Goal: Find specific page/section: Find specific page/section

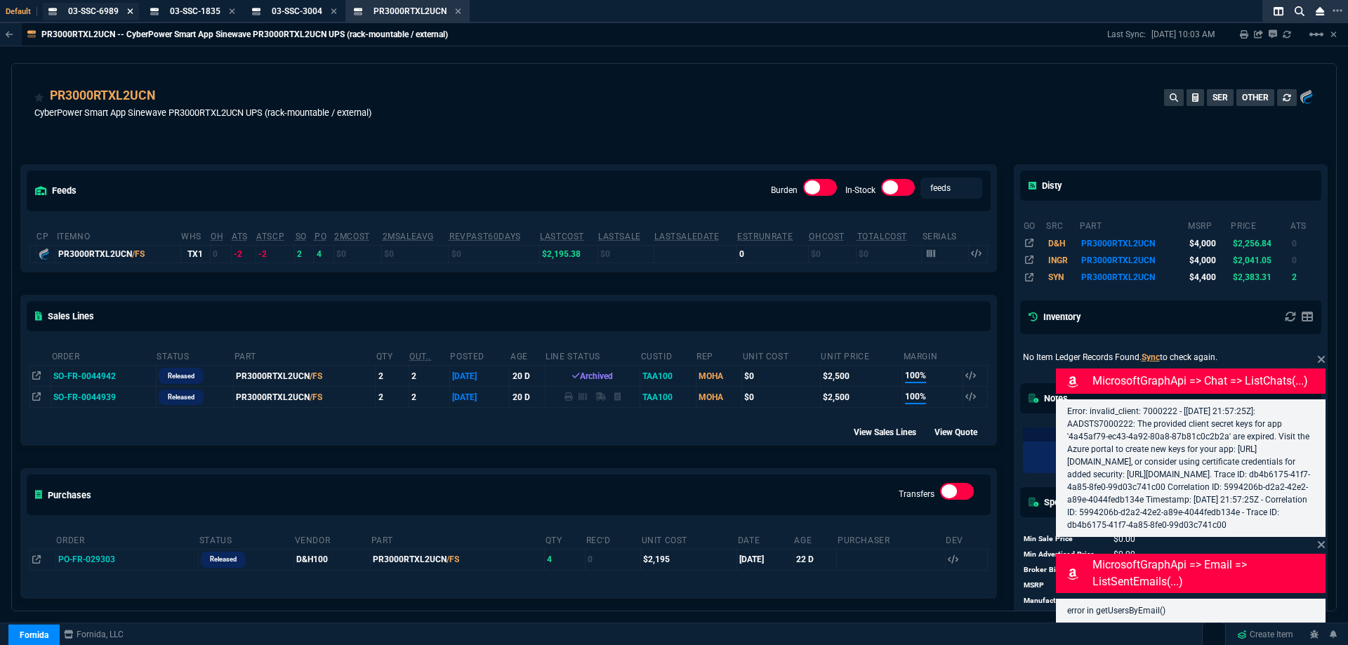
click at [129, 11] on icon at bounding box center [130, 11] width 6 height 8
click at [152, 15] on icon at bounding box center [153, 11] width 6 height 8
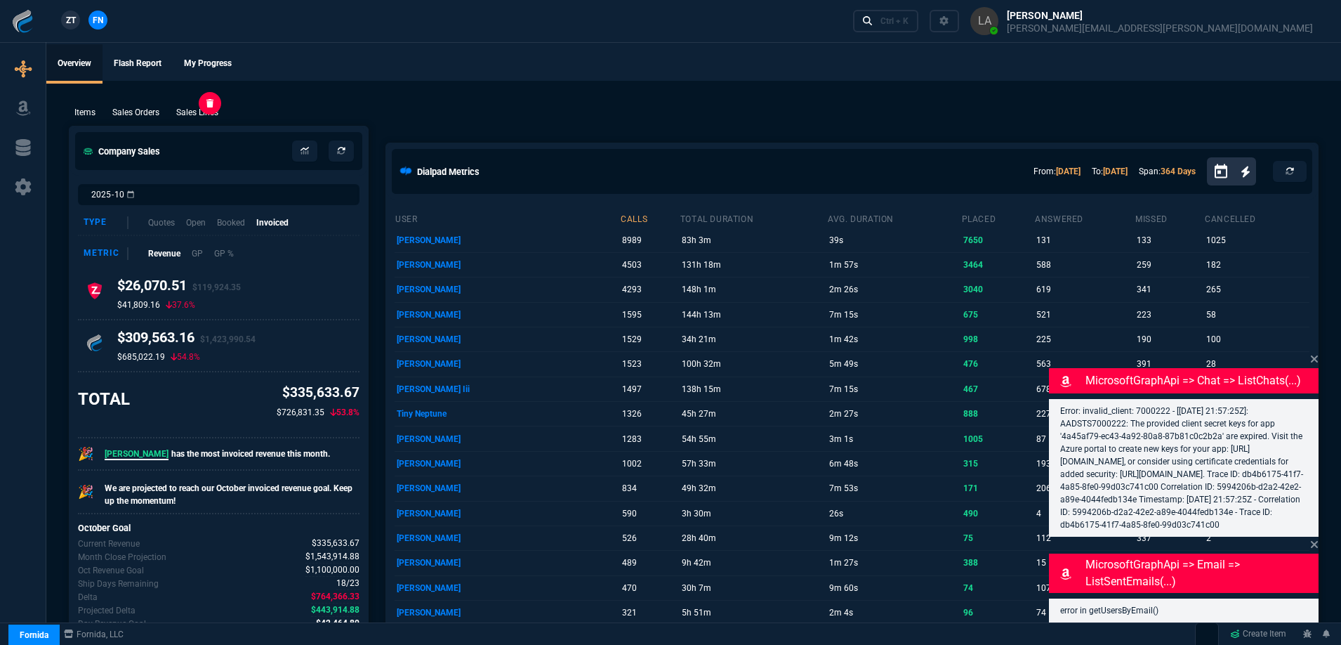
click at [205, 114] on p "Sales Lines" at bounding box center [197, 112] width 42 height 13
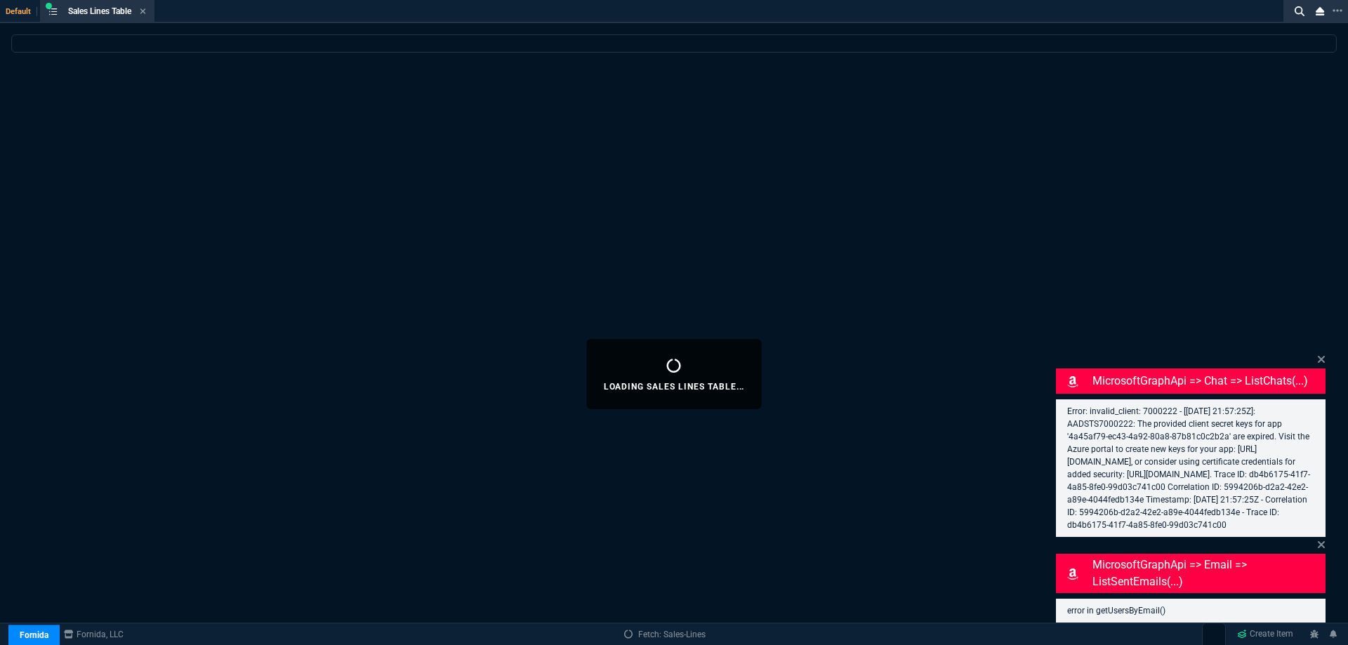
select select
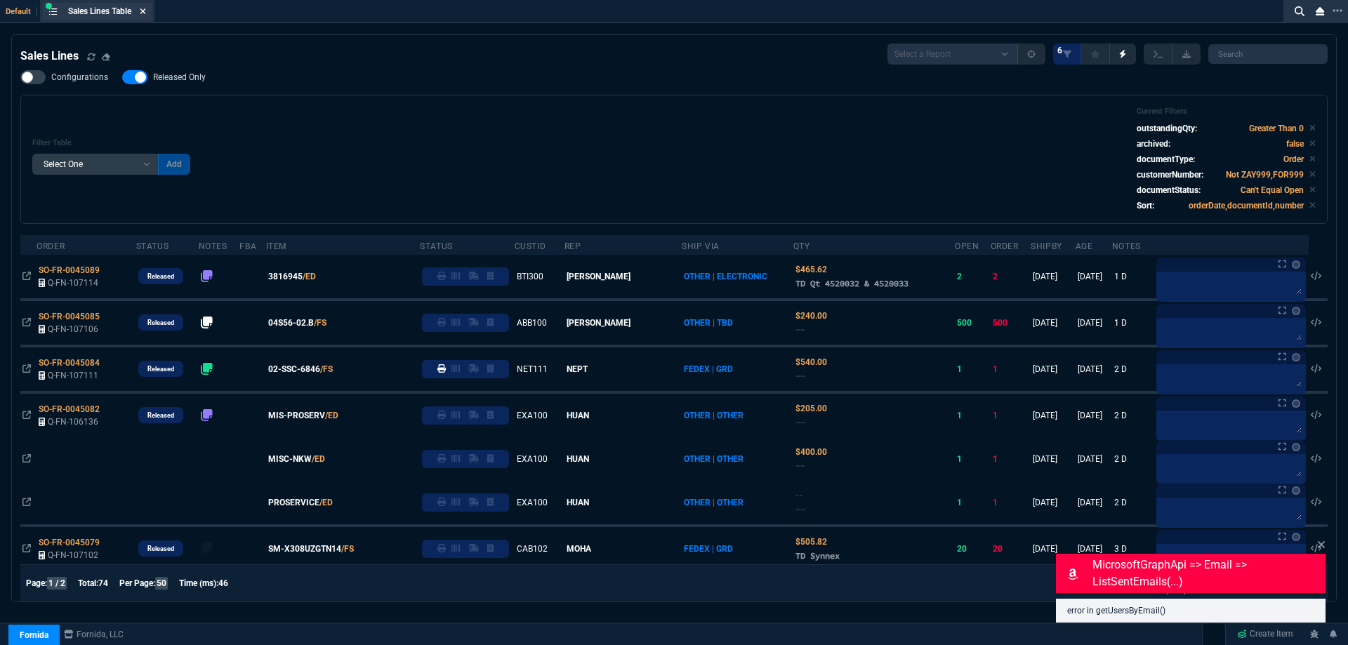
click at [146, 11] on icon at bounding box center [143, 11] width 6 height 6
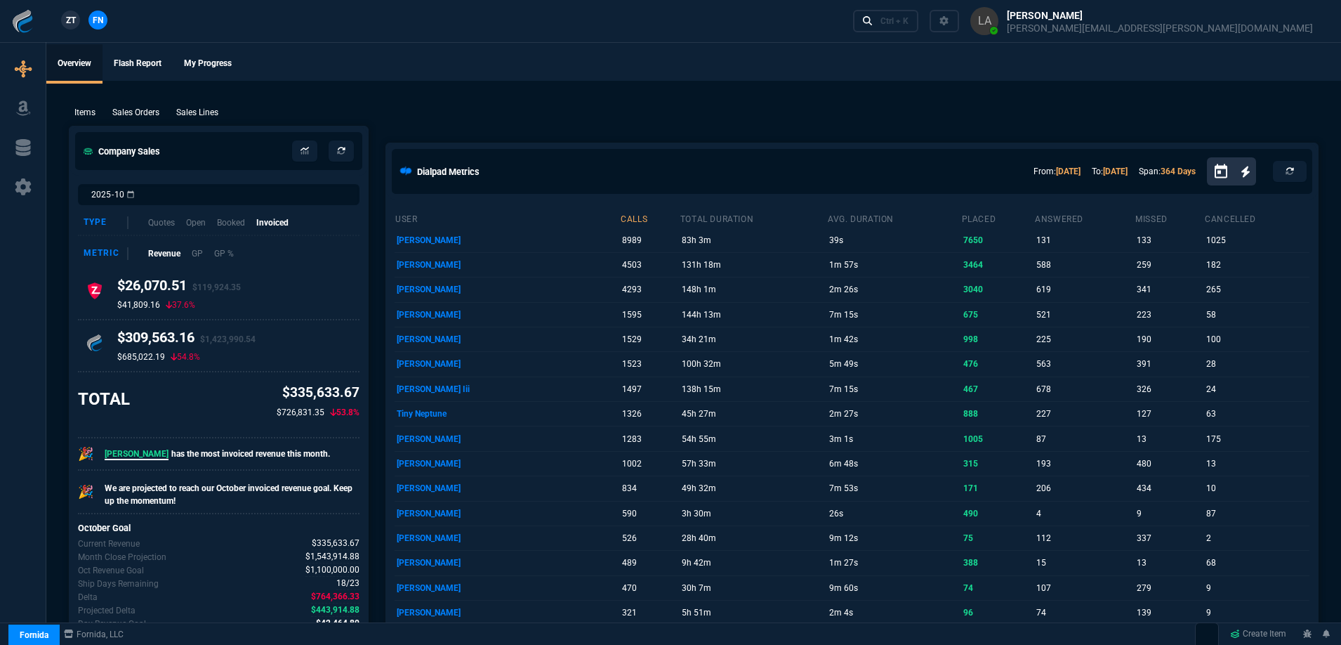
click at [70, 27] on span "ZT" at bounding box center [71, 20] width 10 height 13
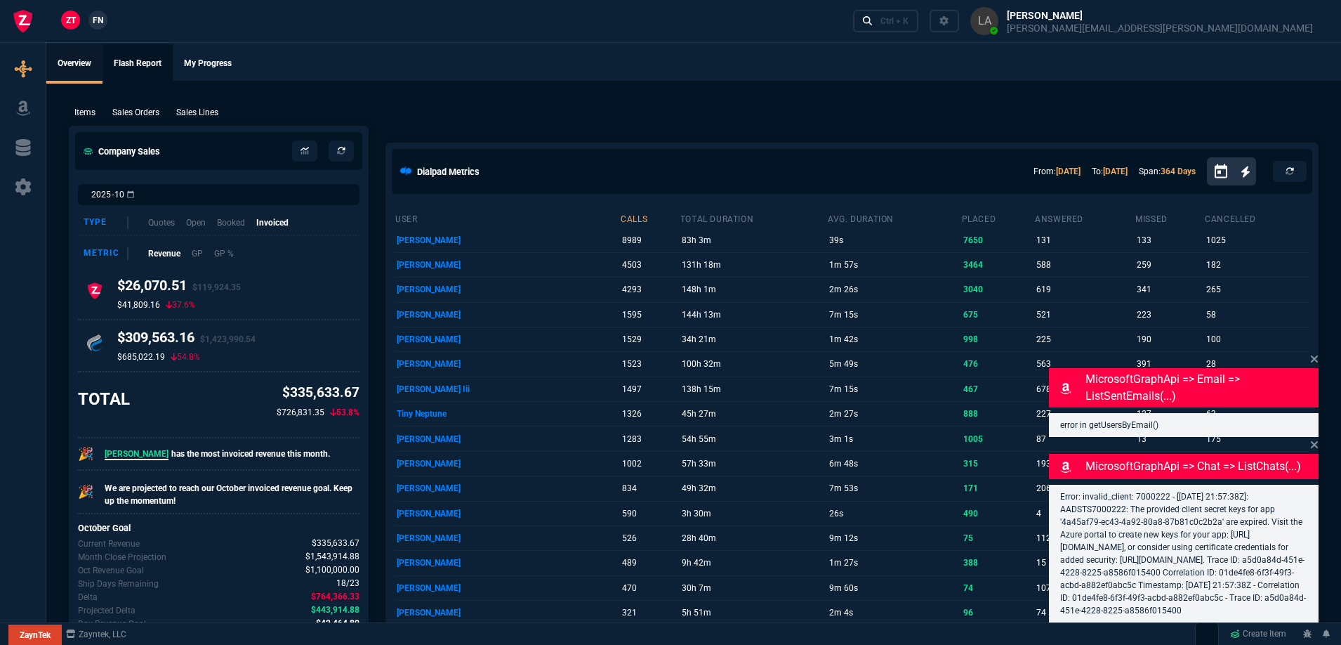
select select
click at [218, 118] on p "Sales Lines" at bounding box center [197, 112] width 42 height 13
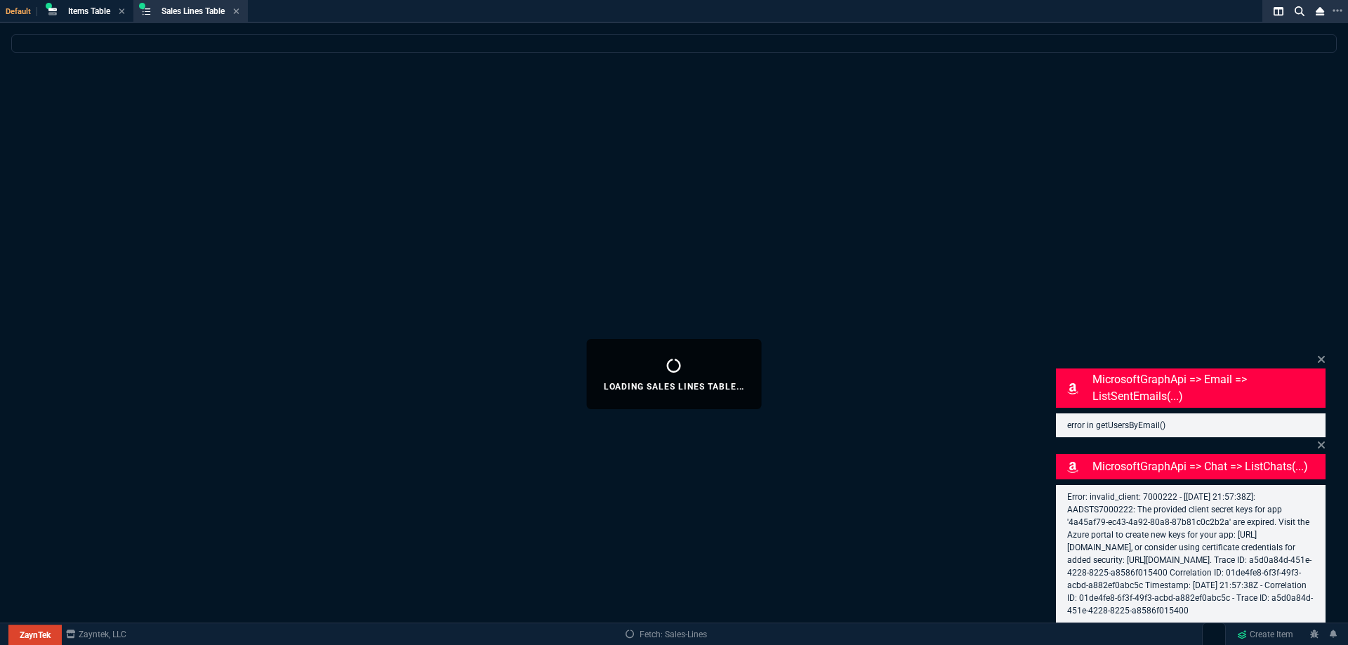
select select
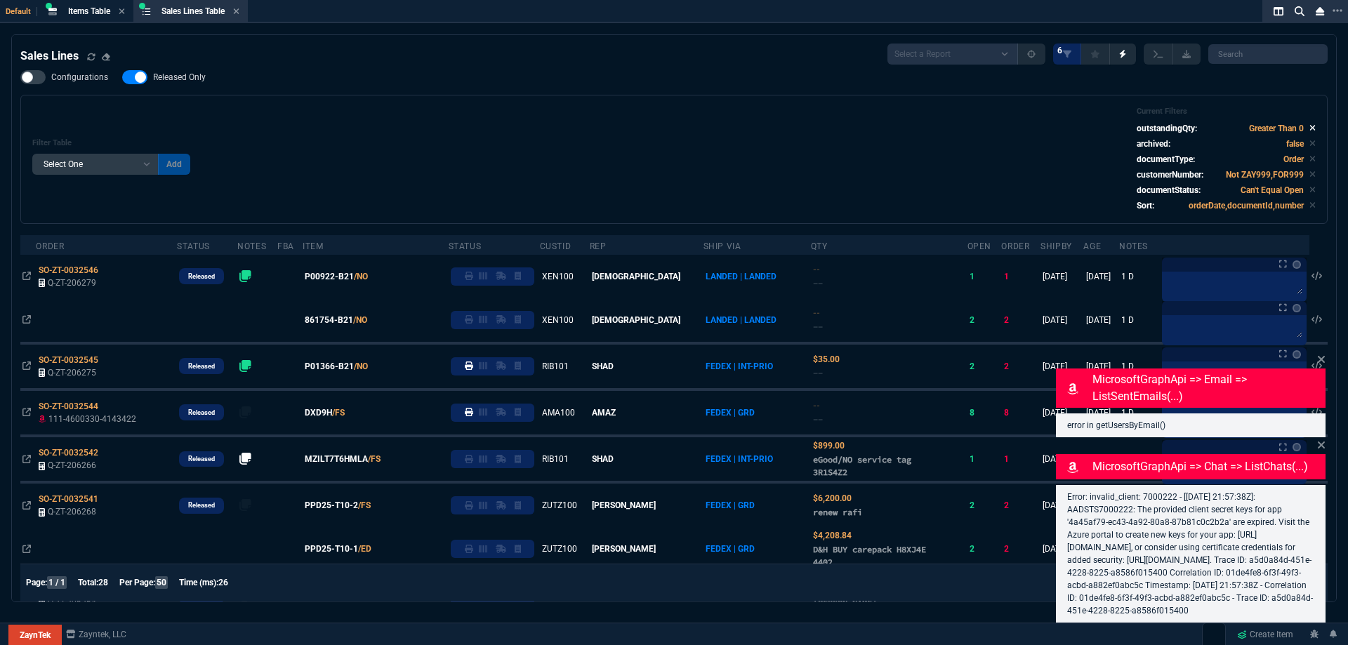
click at [1310, 127] on icon at bounding box center [1313, 128] width 6 height 8
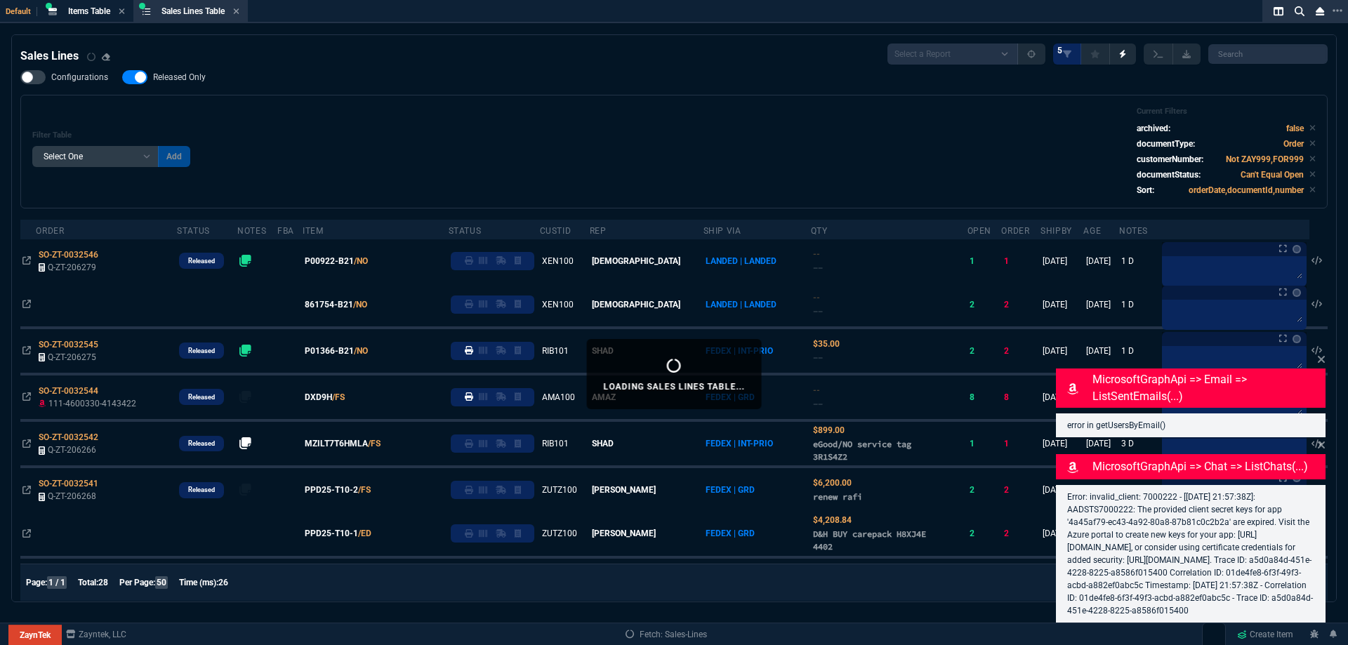
click at [1311, 129] on icon at bounding box center [1314, 129] width 6 height 6
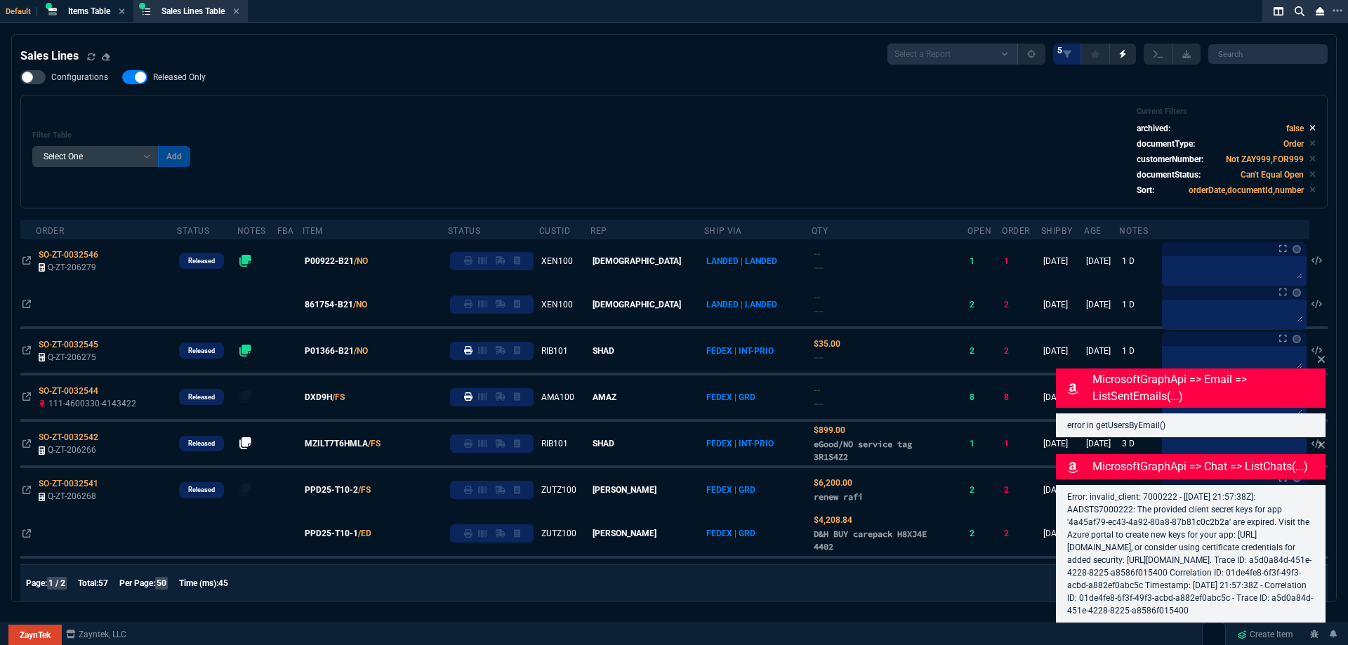
click at [1311, 129] on icon at bounding box center [1314, 129] width 6 height 6
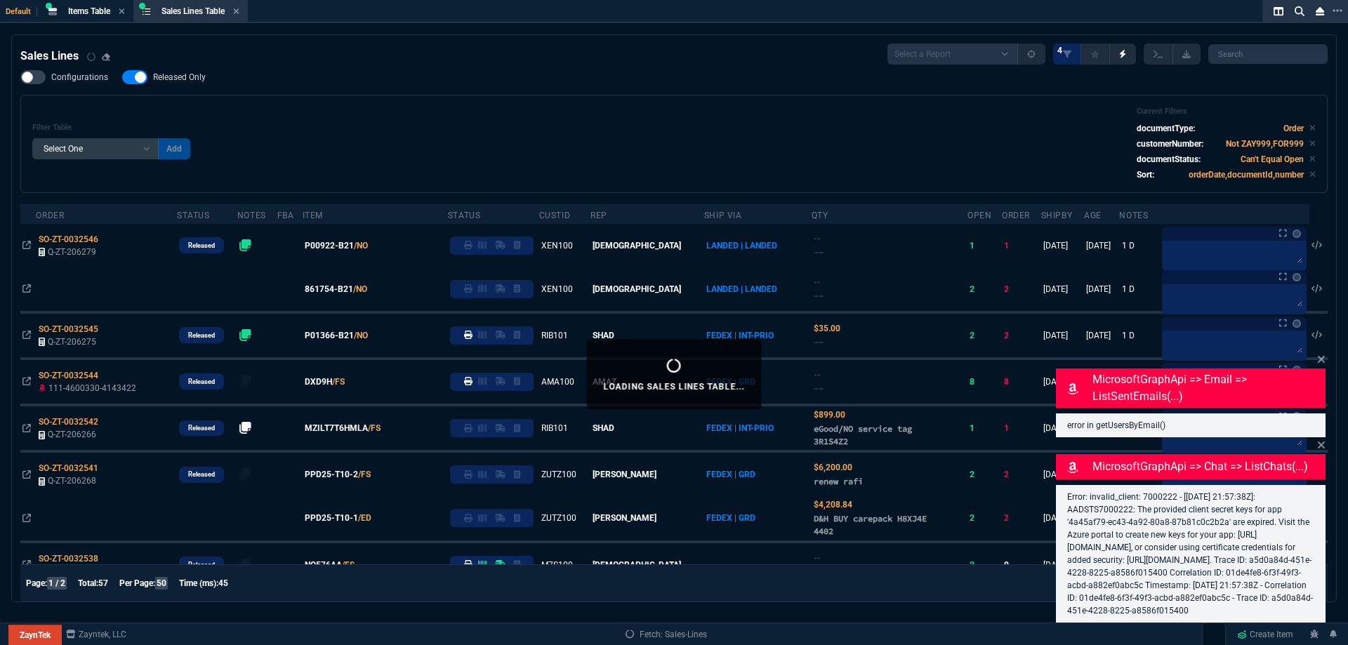
click at [1310, 131] on icon at bounding box center [1313, 128] width 6 height 8
